Goal: Task Accomplishment & Management: Use online tool/utility

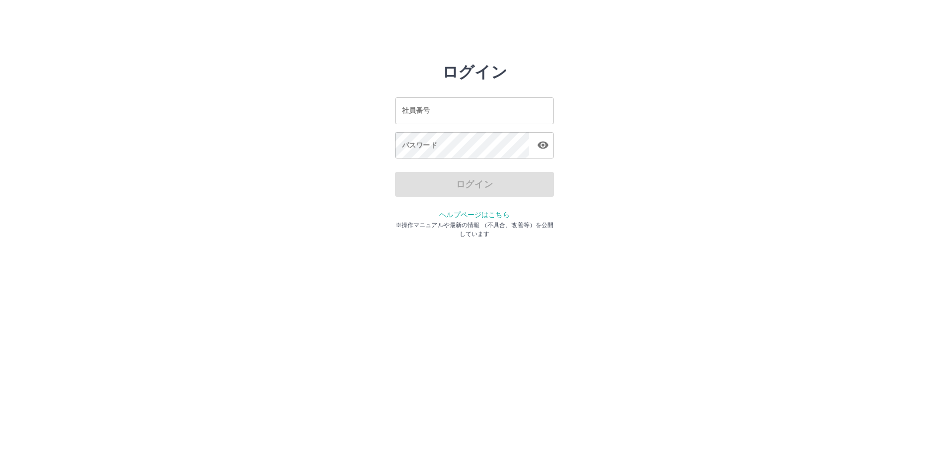
click at [808, 112] on div "ログイン 社員番号 社員番号 パスワード パスワード ログイン ヘルプページはこちら ※操作マニュアルや最新の情報 （不具合、改善等）を公開しています" at bounding box center [474, 142] width 949 height 159
click at [452, 114] on input "社員番号" at bounding box center [474, 110] width 159 height 26
type input "*******"
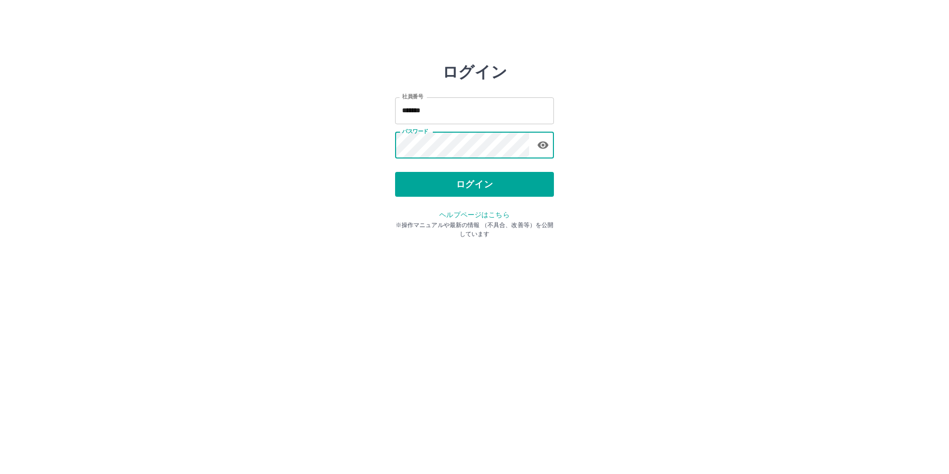
click at [488, 180] on button "ログイン" at bounding box center [474, 184] width 159 height 25
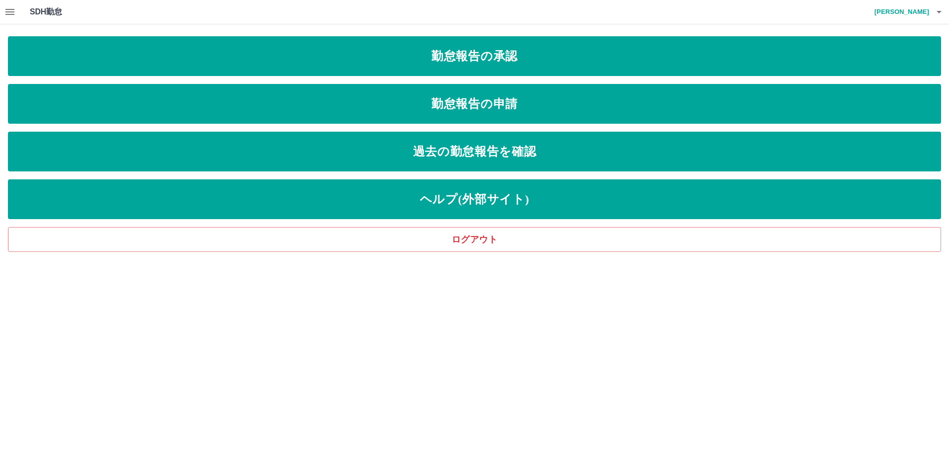
click at [7, 10] on icon "button" at bounding box center [10, 12] width 12 height 12
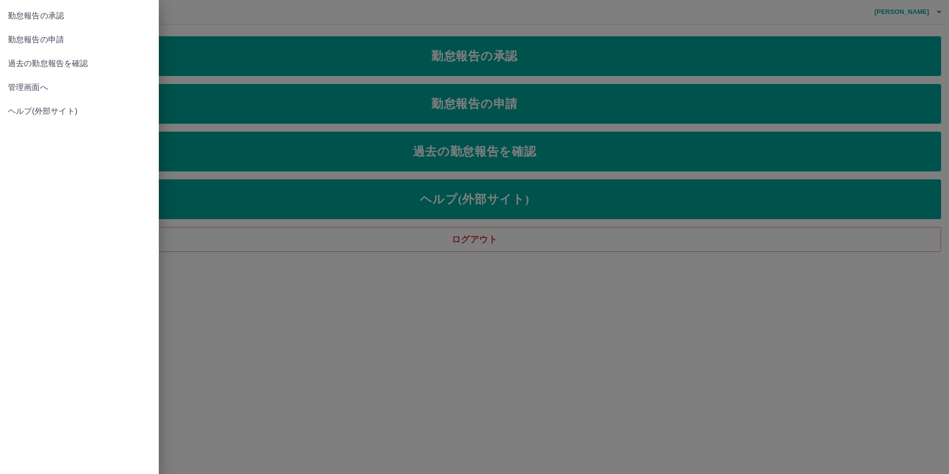
click at [34, 84] on span "管理画面へ" at bounding box center [79, 87] width 143 height 12
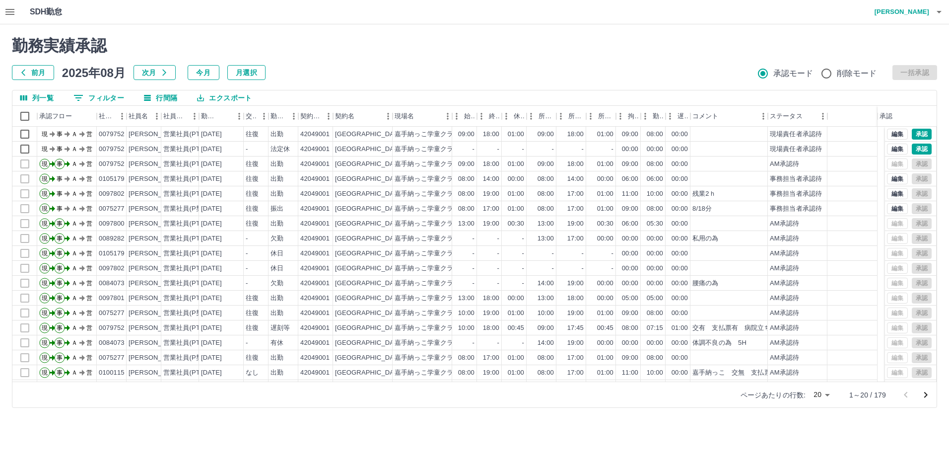
click at [328, 57] on div "勤務実績承認 前月 2025年08月 次月 今月 月選択 承認モード 削除モード 一括承認" at bounding box center [475, 58] width 926 height 44
